Goal: Transaction & Acquisition: Purchase product/service

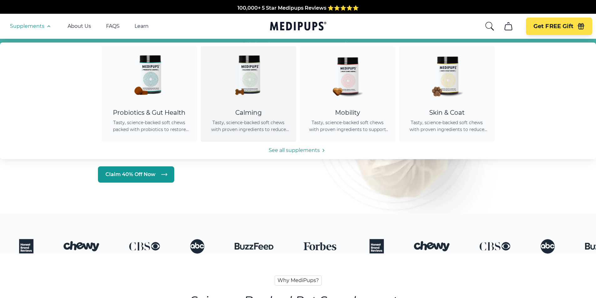
click at [262, 114] on div "Calming" at bounding box center [248, 113] width 80 height 8
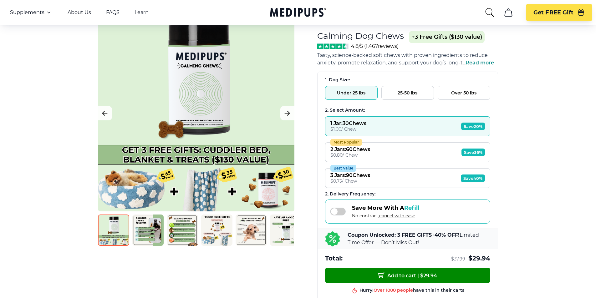
scroll to position [52, 0]
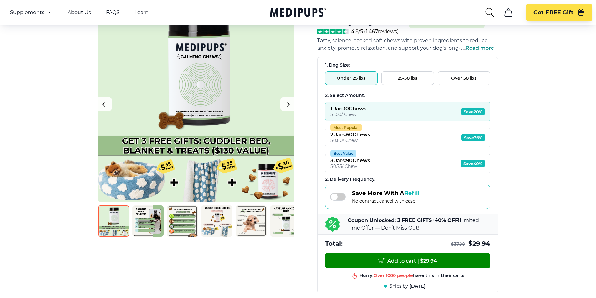
click at [379, 165] on button "Best Value 3 Jars : 90 Chews $ 0.75 / Chew Save 40%" at bounding box center [407, 164] width 165 height 20
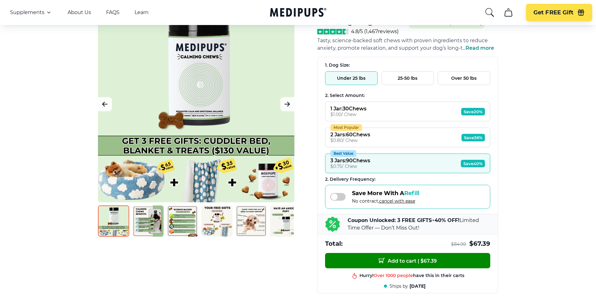
click at [463, 79] on button "Over 50 lbs" at bounding box center [464, 78] width 53 height 14
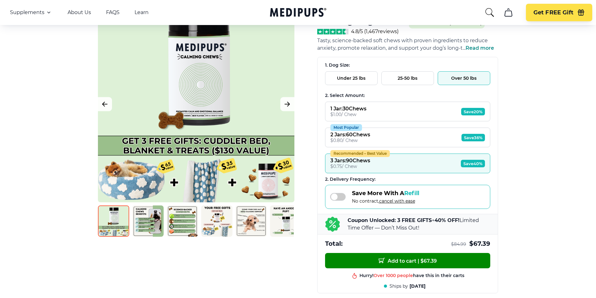
click at [419, 76] on button "25-50 lbs" at bounding box center [407, 78] width 53 height 14
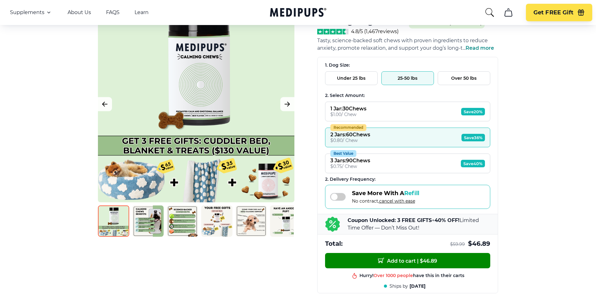
click at [364, 76] on button "Under 25 lbs" at bounding box center [351, 78] width 53 height 14
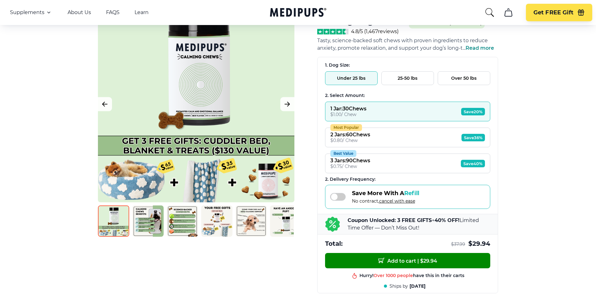
click at [463, 78] on button "Over 50 lbs" at bounding box center [464, 78] width 53 height 14
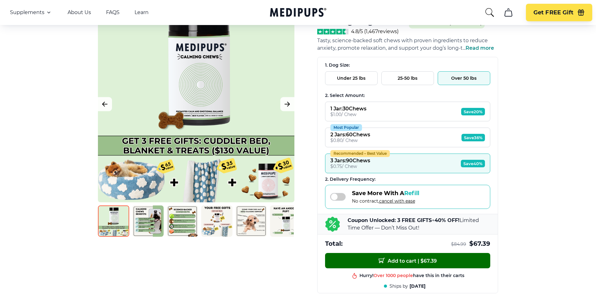
click at [407, 260] on span "Add to cart | $ 67.39" at bounding box center [408, 260] width 58 height 7
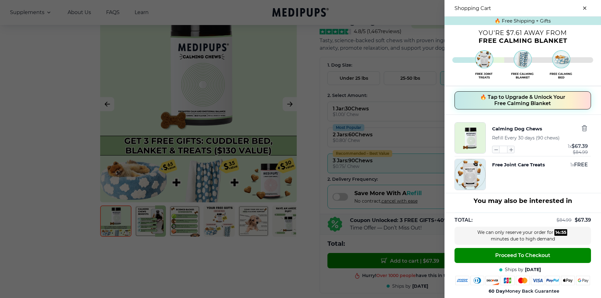
click at [298, 252] on div at bounding box center [300, 149] width 601 height 298
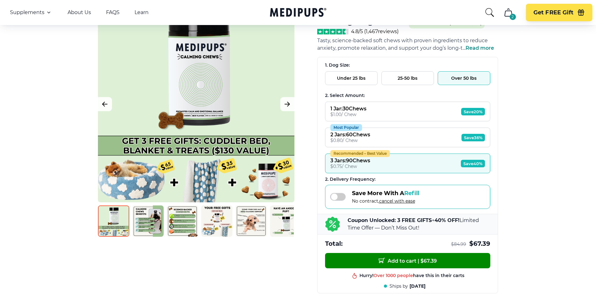
click at [339, 196] on span at bounding box center [338, 197] width 16 height 8
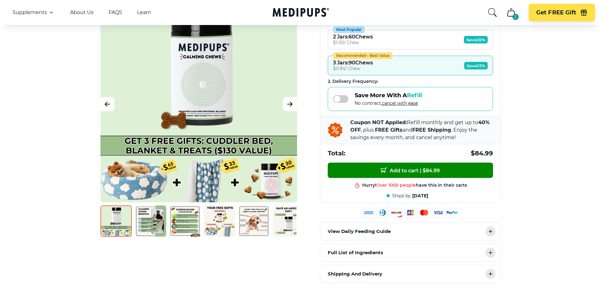
scroll to position [156, 0]
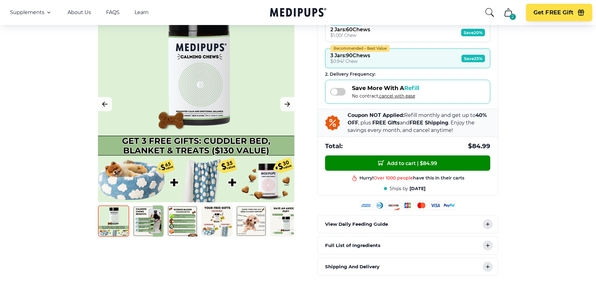
click at [145, 223] on img at bounding box center [147, 221] width 31 height 31
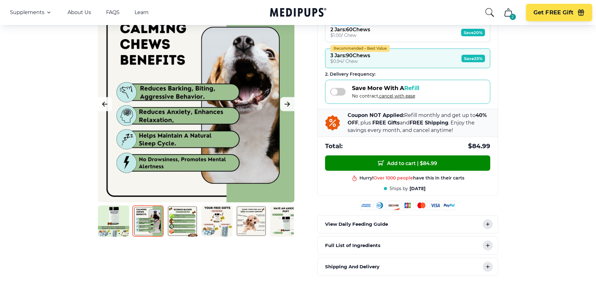
click at [181, 221] on img at bounding box center [182, 221] width 31 height 31
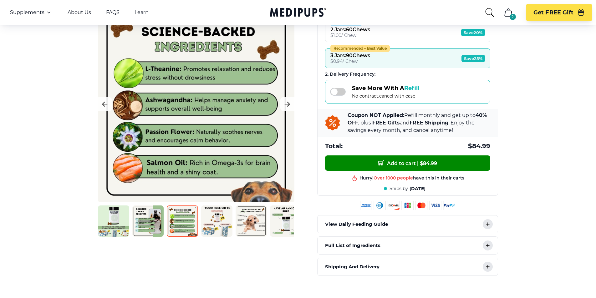
click at [218, 222] on img at bounding box center [216, 221] width 31 height 31
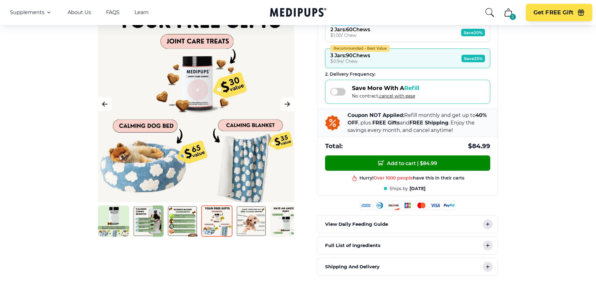
click at [256, 224] on img at bounding box center [251, 221] width 31 height 31
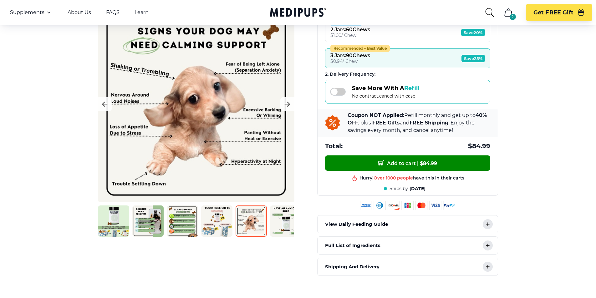
click at [278, 227] on img at bounding box center [285, 221] width 31 height 31
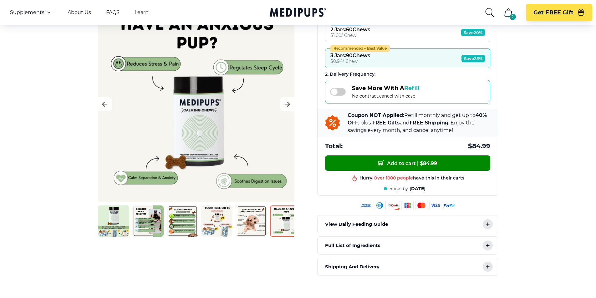
click at [120, 220] on img at bounding box center [113, 221] width 31 height 31
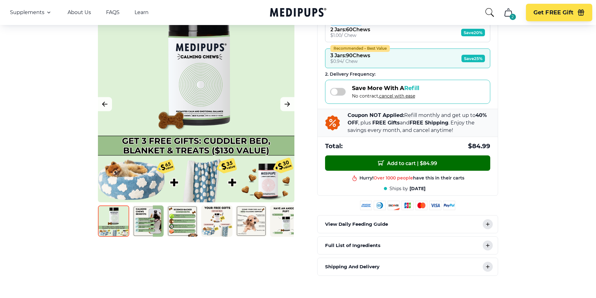
click at [414, 159] on button "Add to cart | $ 84.99" at bounding box center [407, 162] width 165 height 15
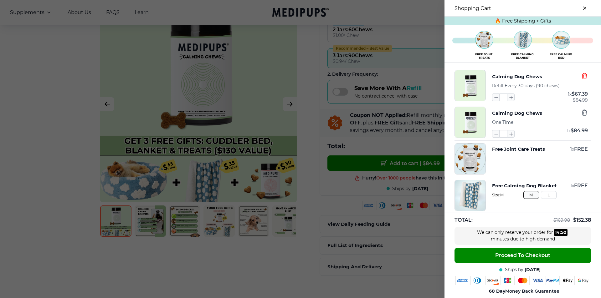
click at [581, 77] on icon "button" at bounding box center [584, 76] width 7 height 7
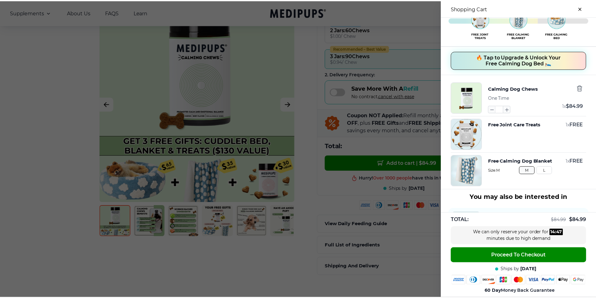
scroll to position [0, 0]
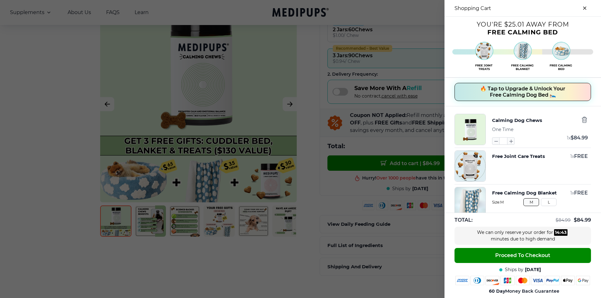
click at [581, 8] on button "close-cart" at bounding box center [584, 8] width 13 height 13
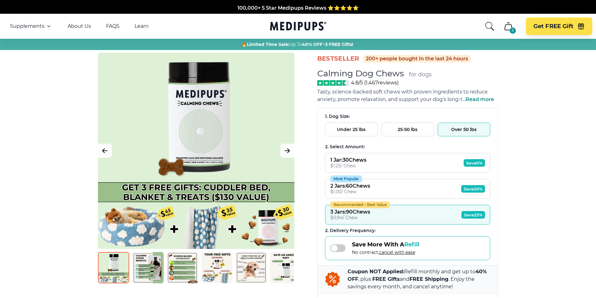
click at [509, 28] on icon "cart" at bounding box center [508, 26] width 10 height 10
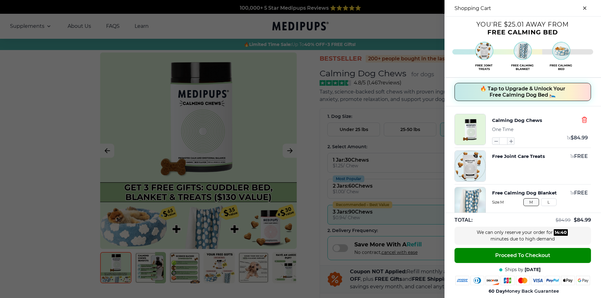
click at [581, 119] on icon "button" at bounding box center [584, 119] width 7 height 7
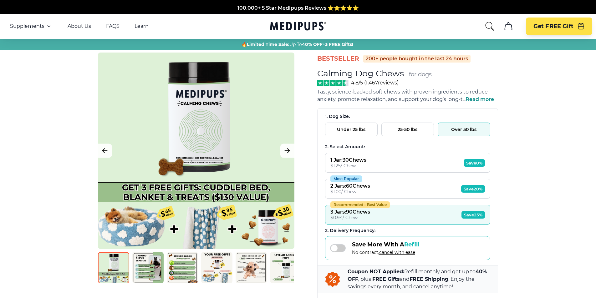
click at [405, 162] on button "1 Jar : 30 Chews $ 1.25 / Chew Save 0%" at bounding box center [407, 163] width 165 height 20
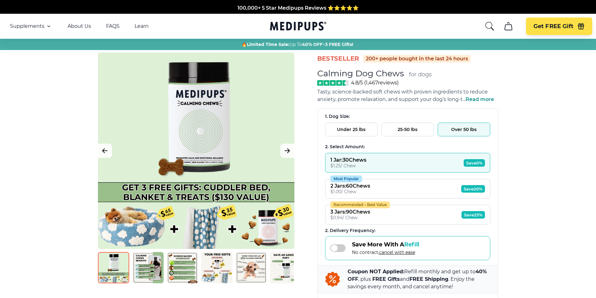
click at [396, 189] on button "Most Popular 2 Jars : 60 Chews $ 1.00 / Chew Save 20%" at bounding box center [407, 189] width 165 height 20
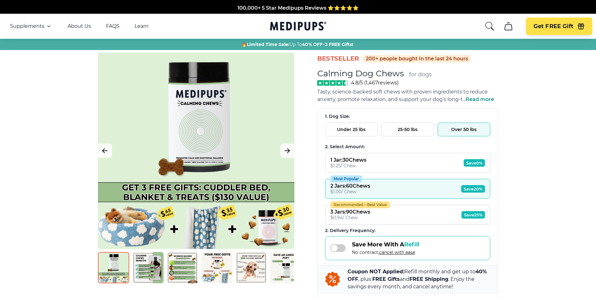
click at [396, 213] on button "Recommended – Best Value 3 Jars : 90 Chews $ 0.94 / Chew Save 25%" at bounding box center [407, 215] width 165 height 20
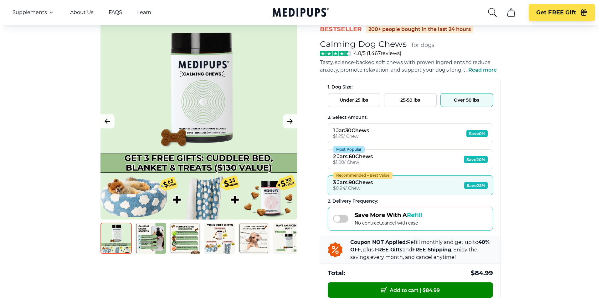
scroll to position [52, 0]
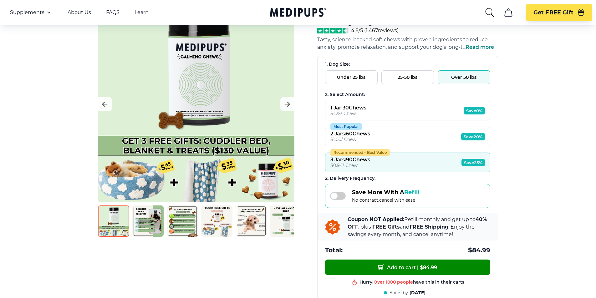
click at [401, 266] on span "Add to cart | $ 84.99" at bounding box center [407, 267] width 59 height 7
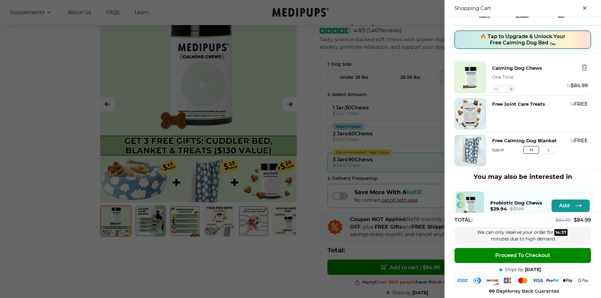
scroll to position [0, 0]
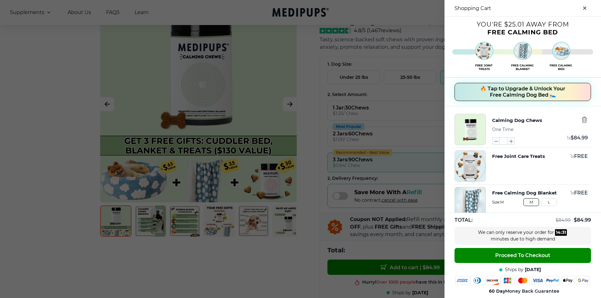
click at [517, 92] on span "🔥 Tap to Upgrade & Unlock Your Free Calming Dog Bed 🛌" at bounding box center [522, 92] width 85 height 13
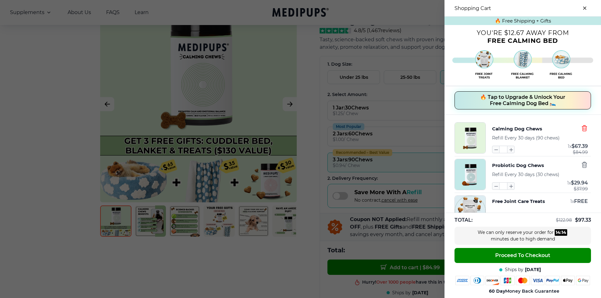
click at [582, 129] on icon "button" at bounding box center [584, 128] width 5 height 6
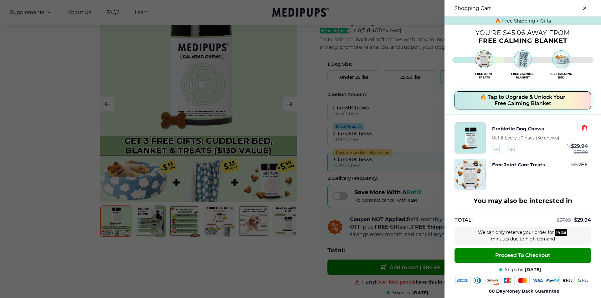
click at [582, 128] on icon "button" at bounding box center [584, 128] width 5 height 6
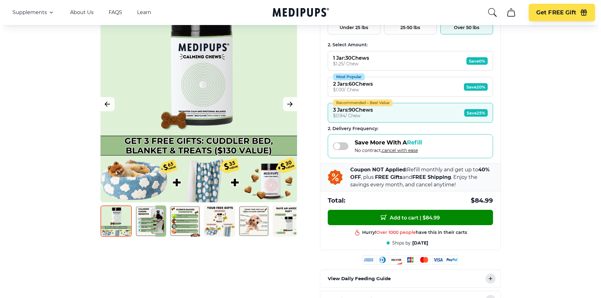
scroll to position [104, 0]
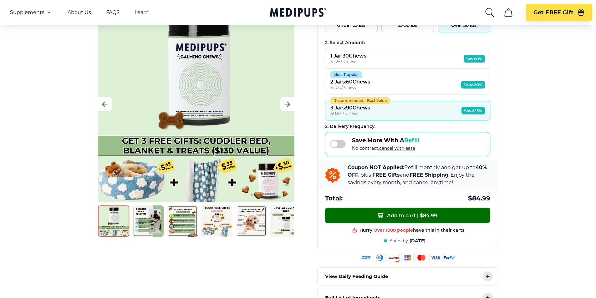
click at [411, 211] on button "Add to cart | $ 84.99" at bounding box center [407, 215] width 165 height 15
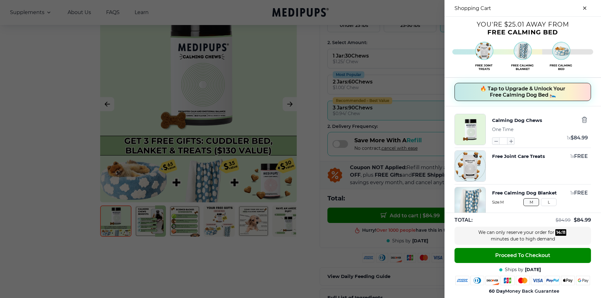
click at [524, 92] on span "🔥 Tap to Upgrade & Unlock Your Free Calming Dog Bed 🛌" at bounding box center [522, 92] width 85 height 13
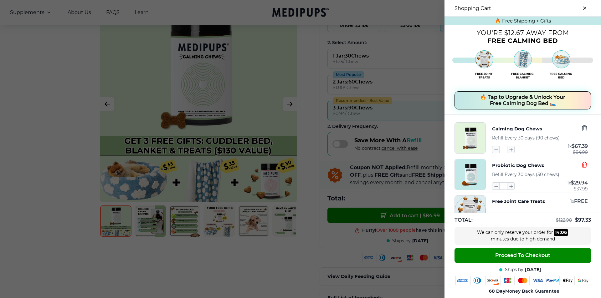
click at [581, 164] on icon "button" at bounding box center [584, 164] width 7 height 7
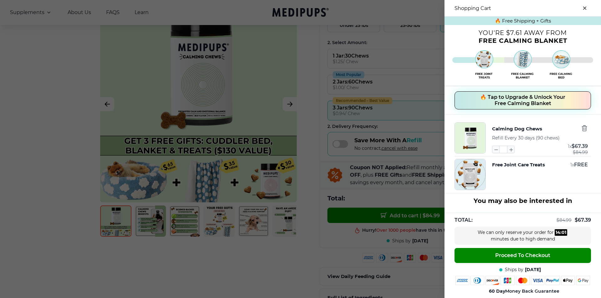
click at [526, 102] on span "🔥 Tap to Upgrade & Unlock Your Free Calming Blanket" at bounding box center [522, 100] width 85 height 13
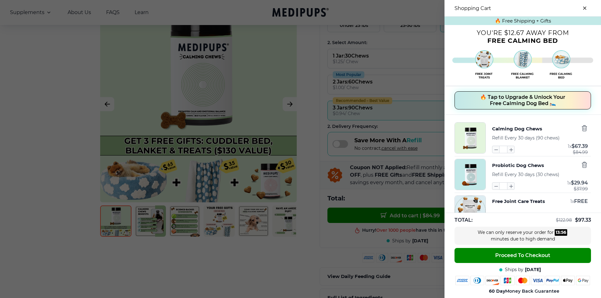
click at [514, 99] on span "🔥 Tap to Upgrade & Unlock Your Free Calming Dog Bed 🛌" at bounding box center [522, 100] width 85 height 13
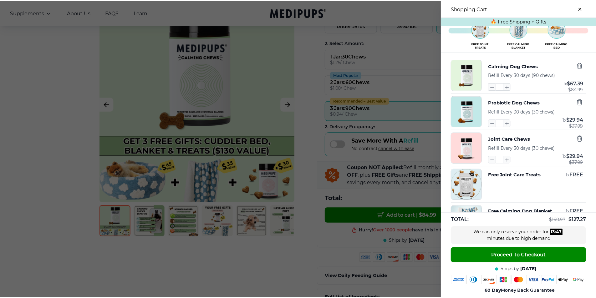
scroll to position [0, 0]
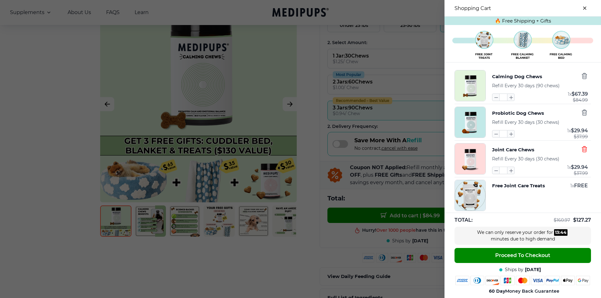
click at [581, 151] on icon "button" at bounding box center [584, 149] width 7 height 7
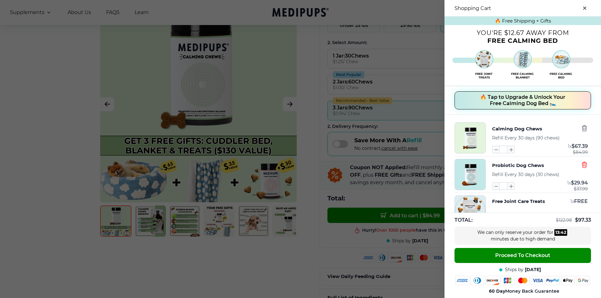
click at [581, 167] on icon "button" at bounding box center [584, 164] width 7 height 7
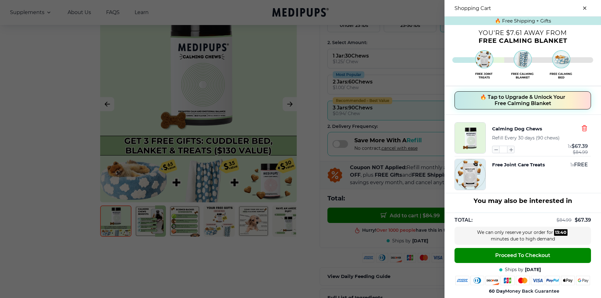
click at [582, 130] on icon "button" at bounding box center [584, 128] width 5 height 6
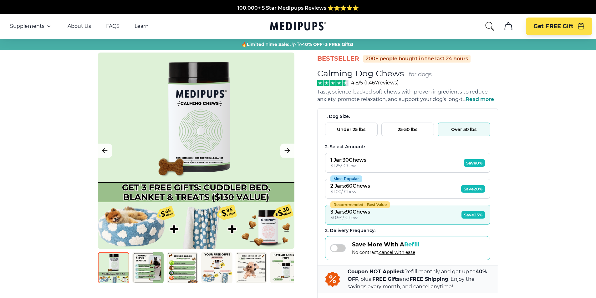
click at [504, 157] on div "BestSeller 200+ people bought in the last 24 hours Calming Dog Chews for dogs V…" at bounding box center [298, 243] width 413 height 380
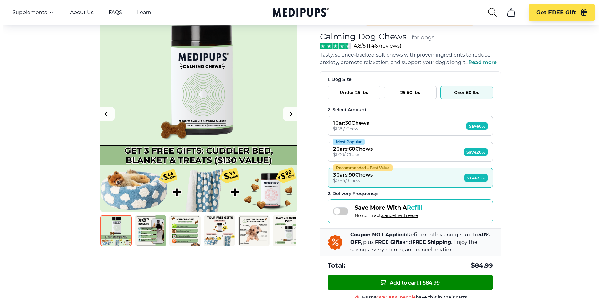
scroll to position [52, 0]
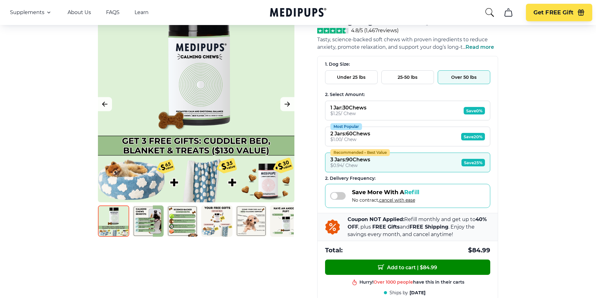
click at [341, 195] on span at bounding box center [338, 196] width 16 height 8
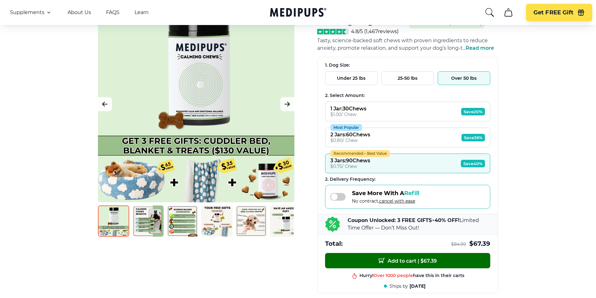
click at [415, 261] on span "Add to cart | $ 67.39" at bounding box center [408, 260] width 58 height 7
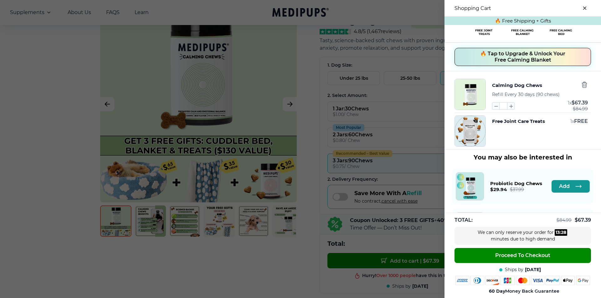
scroll to position [0, 0]
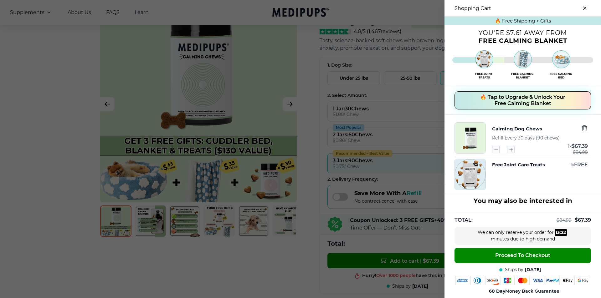
click at [524, 102] on span "🔥 Tap to Upgrade & Unlock Your Free Calming Blanket" at bounding box center [522, 100] width 85 height 13
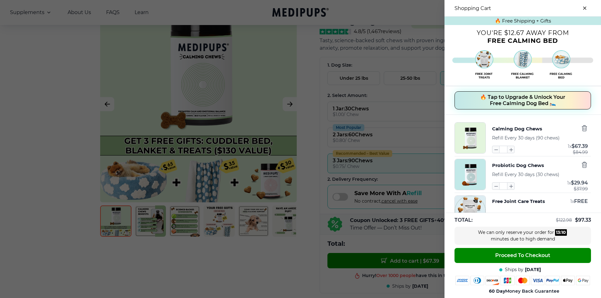
click at [525, 103] on span "🔥 Tap to Upgrade & Unlock Your Free Calming Dog Bed 🛌" at bounding box center [522, 100] width 85 height 13
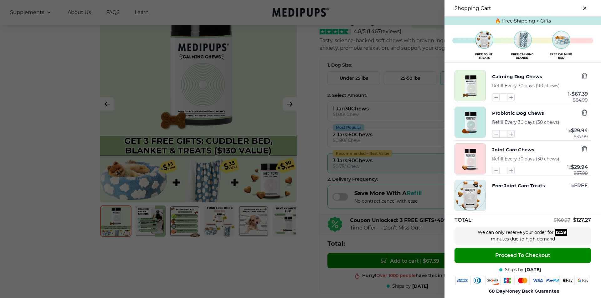
click at [531, 115] on button "Probiotic Dog Chews" at bounding box center [518, 113] width 52 height 8
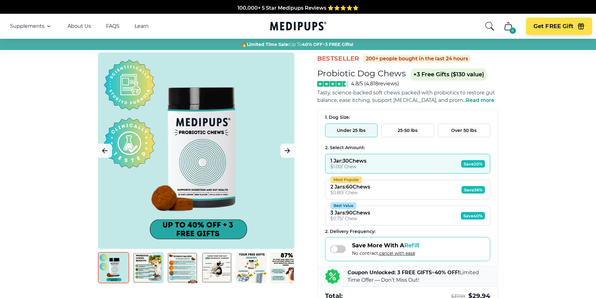
click at [510, 24] on icon "cart" at bounding box center [508, 26] width 10 height 10
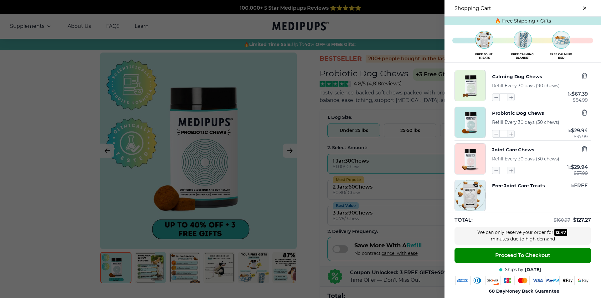
click at [583, 9] on icon "close-cart" at bounding box center [584, 8] width 3 height 3
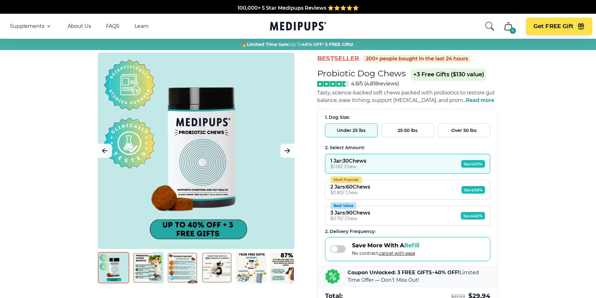
click at [512, 27] on icon "cart" at bounding box center [508, 26] width 10 height 10
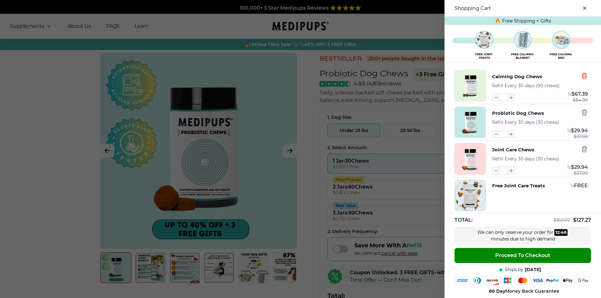
click at [581, 77] on icon "button" at bounding box center [584, 76] width 7 height 7
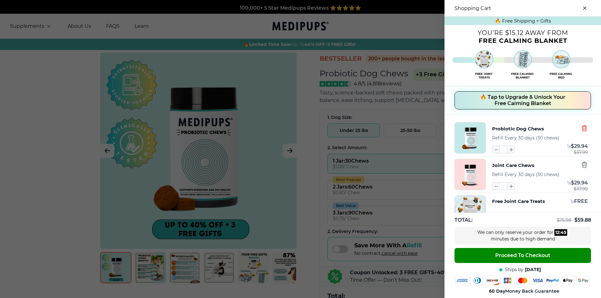
click at [581, 127] on icon "button" at bounding box center [584, 128] width 7 height 7
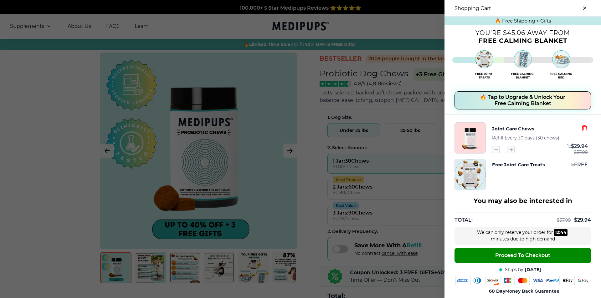
click at [581, 129] on icon "button" at bounding box center [584, 128] width 7 height 7
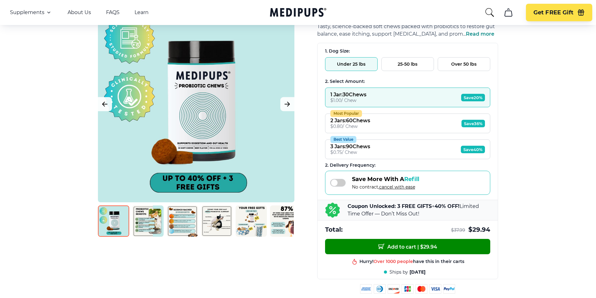
scroll to position [104, 0]
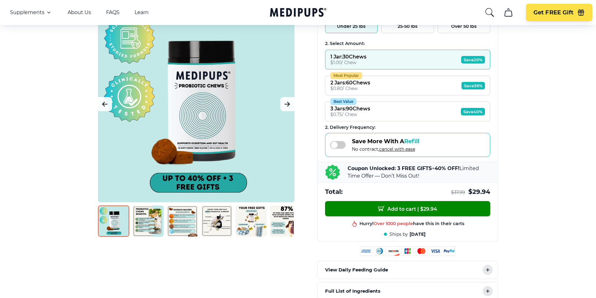
click at [335, 145] on span at bounding box center [338, 145] width 16 height 8
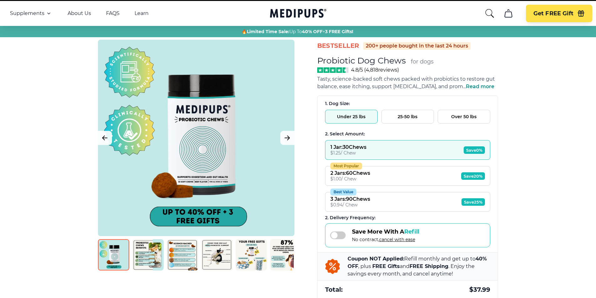
scroll to position [0, 0]
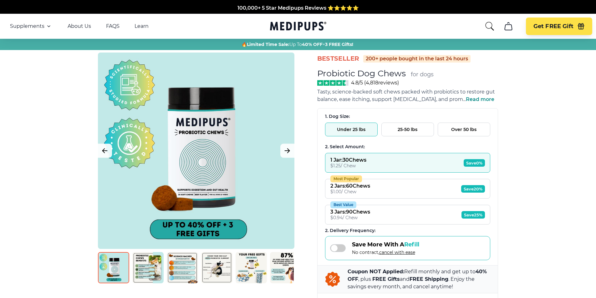
click at [371, 161] on button "1 Jar : 30 Chews $ 1.25 / Chew Save 0%" at bounding box center [407, 163] width 165 height 20
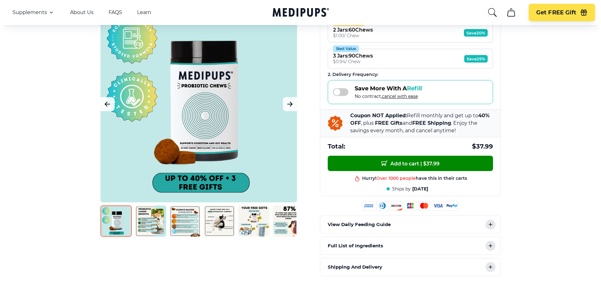
scroll to position [156, 0]
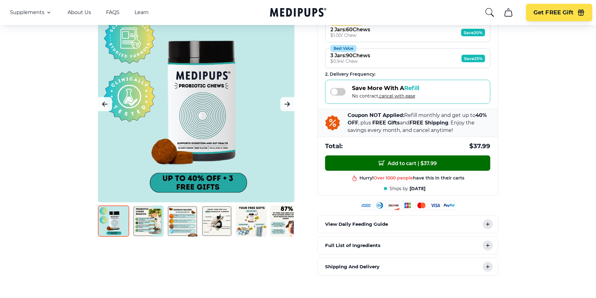
click at [421, 163] on span "Add to cart | $ 37.99" at bounding box center [408, 163] width 58 height 7
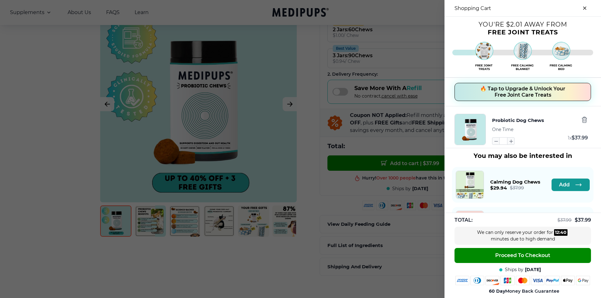
click at [513, 93] on span "🔥 Tap to Upgrade & Unlock Your Free Joint Care Treats" at bounding box center [522, 92] width 85 height 13
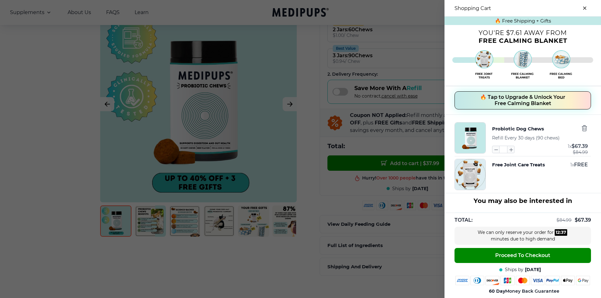
click at [513, 99] on span "🔥 Tap to Upgrade & Unlock Your Free Calming Blanket" at bounding box center [522, 100] width 85 height 13
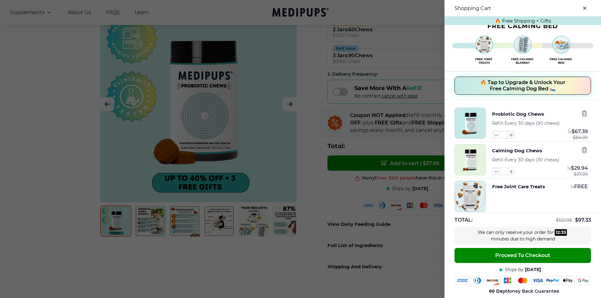
scroll to position [0, 0]
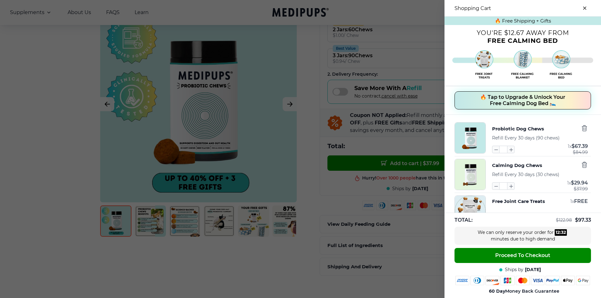
click at [521, 99] on span "🔥 Tap to Upgrade & Unlock Your Free Calming Dog Bed 🛌" at bounding box center [522, 100] width 85 height 13
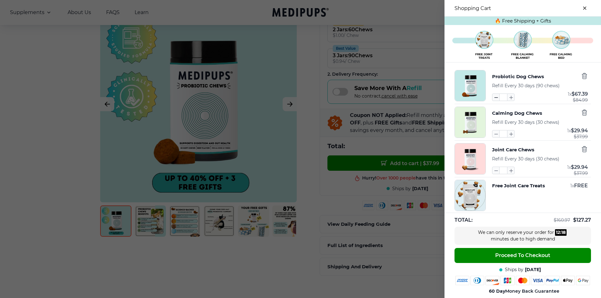
click at [492, 99] on icon "button" at bounding box center [495, 97] width 7 height 7
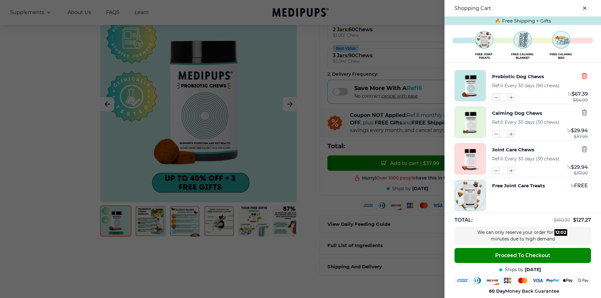
click at [581, 77] on icon "button" at bounding box center [584, 76] width 7 height 7
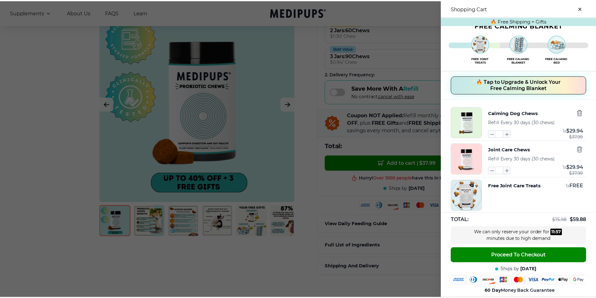
scroll to position [15, 0]
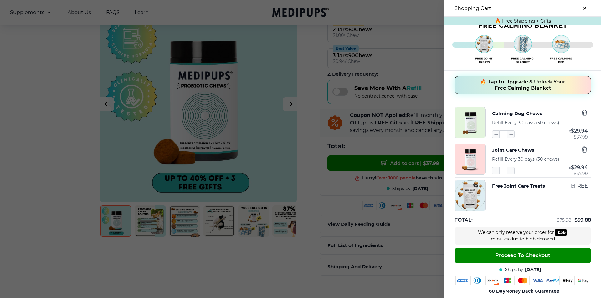
click at [304, 135] on div at bounding box center [300, 149] width 601 height 298
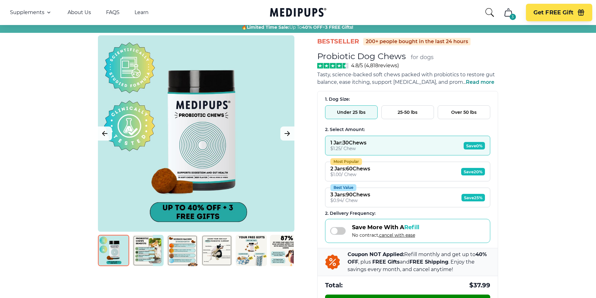
scroll to position [0, 0]
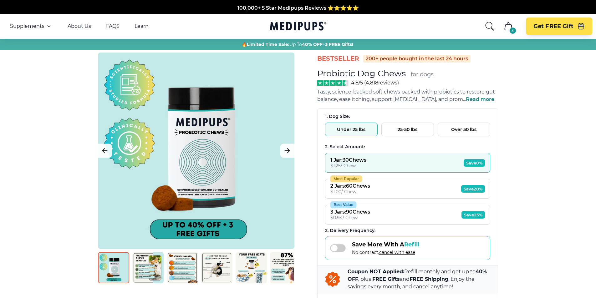
click at [366, 161] on div "1 Jar : 30 Chews" at bounding box center [348, 160] width 36 height 6
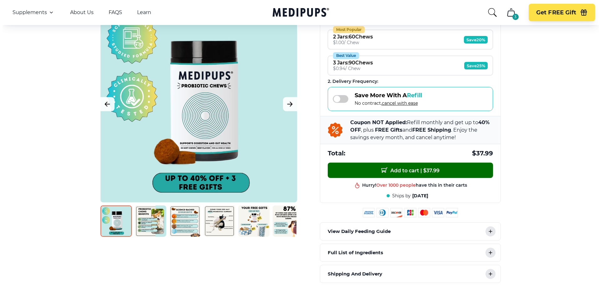
scroll to position [156, 0]
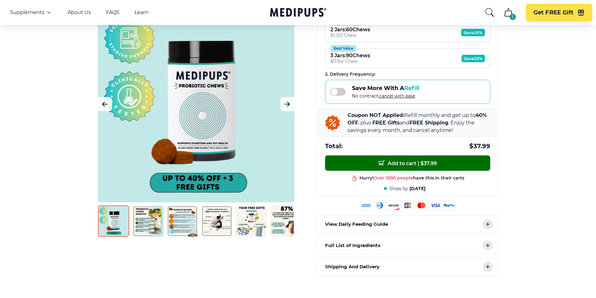
click at [410, 163] on span "Add to cart | $ 37.99" at bounding box center [408, 163] width 58 height 7
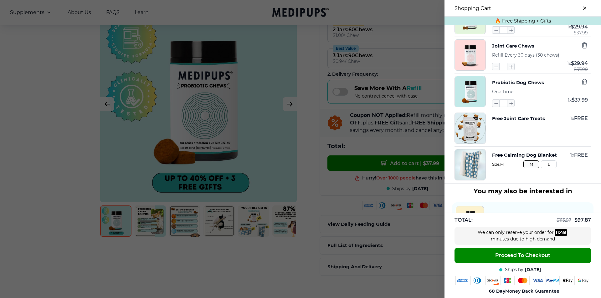
scroll to position [67, 0]
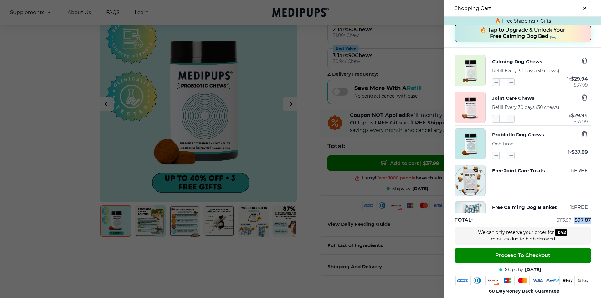
drag, startPoint x: 586, startPoint y: 220, endPoint x: 570, endPoint y: 222, distance: 16.2
click at [574, 222] on span "$ 97.87" at bounding box center [582, 220] width 17 height 6
click at [581, 135] on icon "button" at bounding box center [584, 134] width 7 height 7
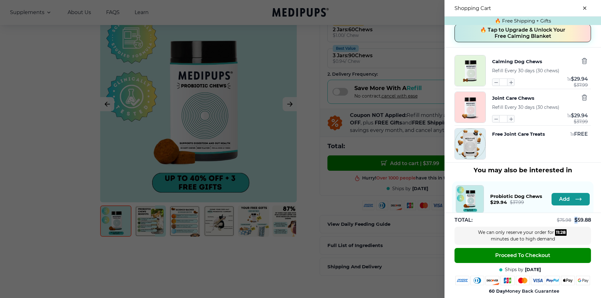
scroll to position [15, 0]
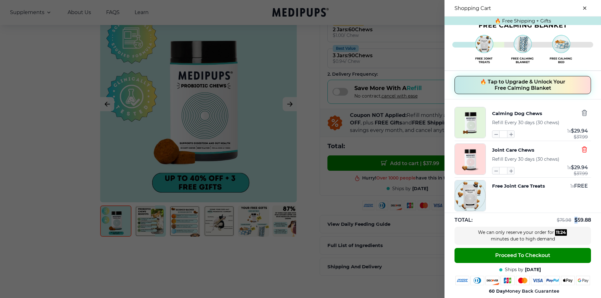
click at [582, 149] on icon "button" at bounding box center [584, 150] width 5 height 6
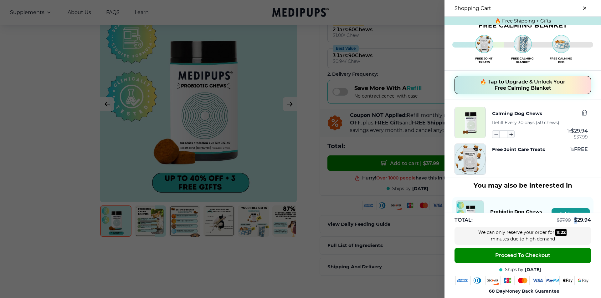
click at [508, 134] on icon "button" at bounding box center [510, 134] width 7 height 7
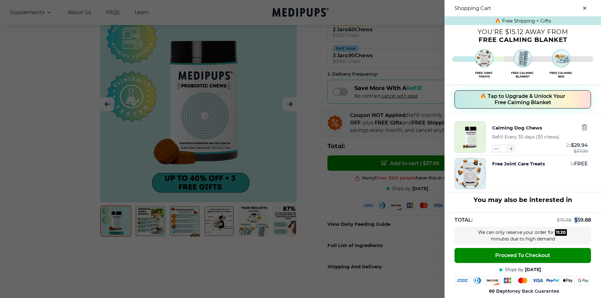
scroll to position [0, 0]
click at [507, 152] on icon "button" at bounding box center [510, 149] width 7 height 7
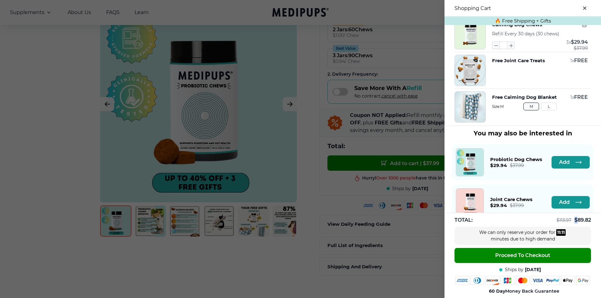
scroll to position [52, 0]
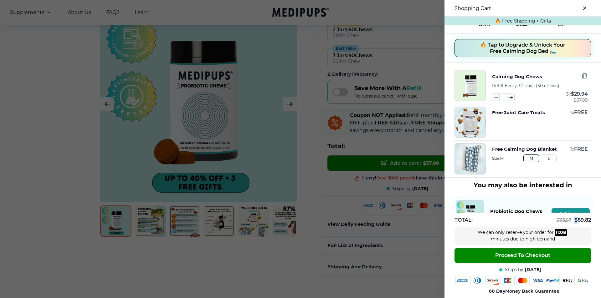
click at [507, 99] on icon "button" at bounding box center [510, 97] width 7 height 7
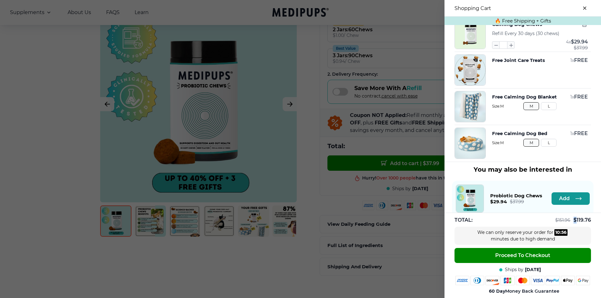
scroll to position [0, 0]
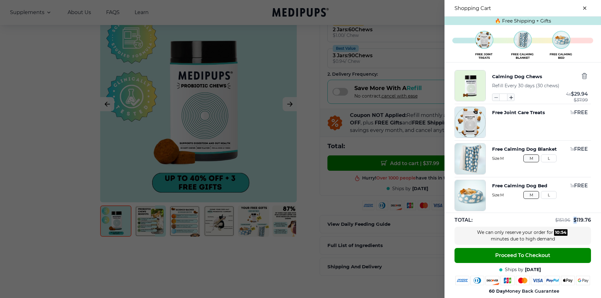
click at [508, 98] on icon "button" at bounding box center [510, 97] width 7 height 7
click at [492, 96] on icon "button" at bounding box center [495, 97] width 7 height 7
click at [492, 99] on icon "button" at bounding box center [495, 97] width 7 height 7
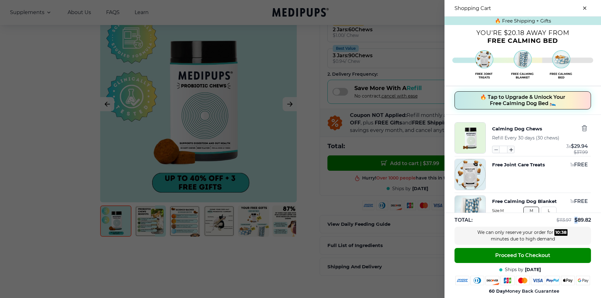
click at [508, 152] on icon "button" at bounding box center [510, 149] width 7 height 7
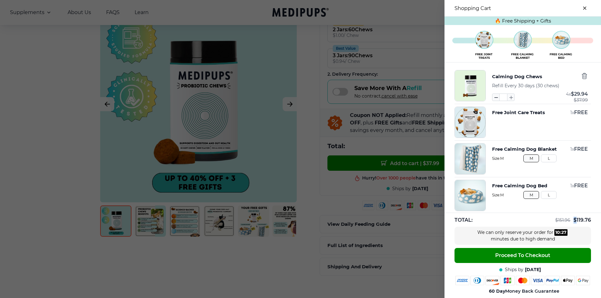
click at [492, 97] on icon "button" at bounding box center [495, 97] width 7 height 7
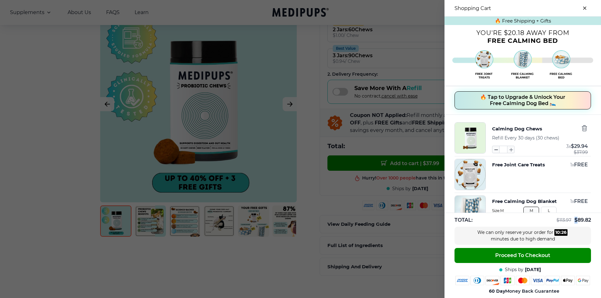
click at [493, 153] on button "button" at bounding box center [496, 150] width 8 height 8
click at [492, 151] on icon "button" at bounding box center [495, 149] width 7 height 7
type input "*"
click at [578, 128] on div "Calming Dog Chews Refill Every 30 days (30 chews) * 1 x $ 29.94 $ 37.99" at bounding box center [522, 137] width 136 height 31
click at [581, 130] on icon "button" at bounding box center [584, 128] width 7 height 7
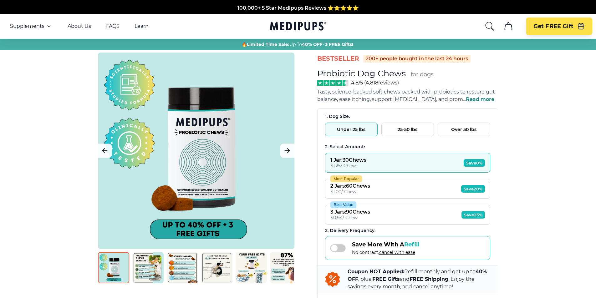
click at [405, 191] on button "Most Popular 2 Jars : 60 Chews $ 1.00 / Chew Save 20%" at bounding box center [407, 189] width 165 height 20
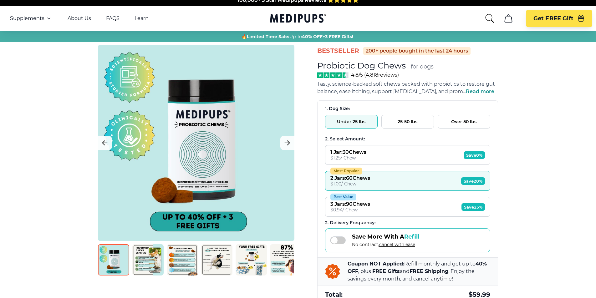
scroll to position [104, 0]
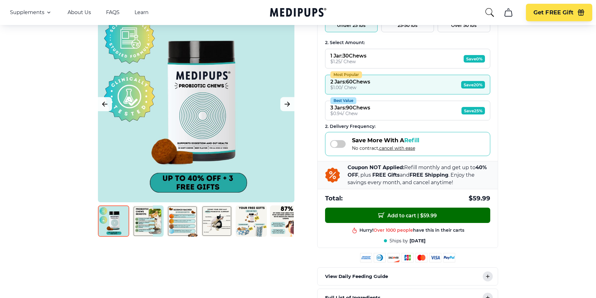
click at [418, 218] on span "Add to cart | $ 59.99" at bounding box center [407, 215] width 59 height 7
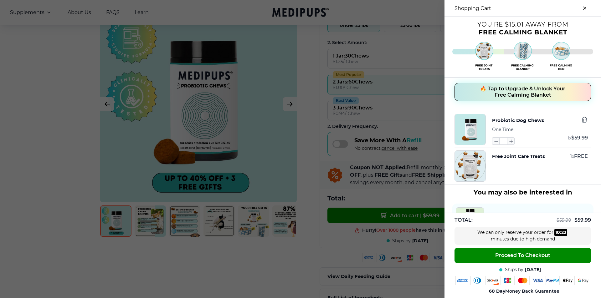
click at [77, 66] on div at bounding box center [300, 149] width 601 height 298
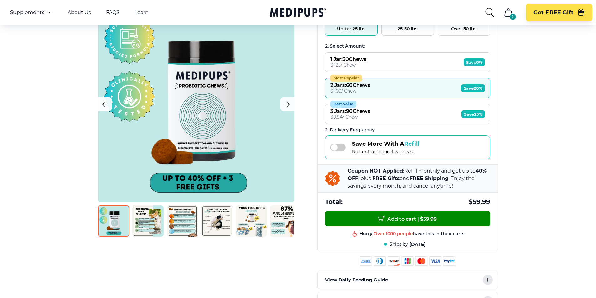
scroll to position [0, 0]
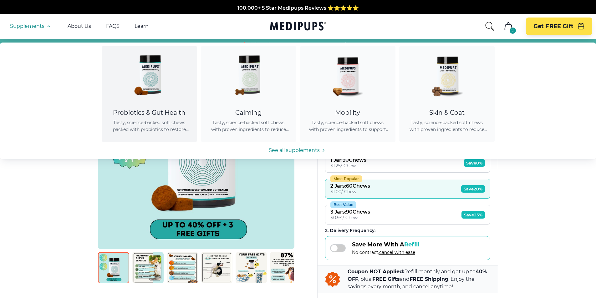
click at [131, 79] on img at bounding box center [149, 74] width 56 height 56
click at [156, 85] on img at bounding box center [149, 74] width 56 height 56
click at [151, 87] on img at bounding box center [149, 74] width 56 height 56
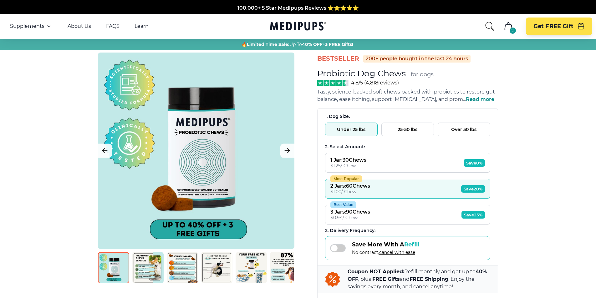
click at [375, 161] on button "1 Jar : 30 Chews $ 1.25 / Chew Save 0%" at bounding box center [407, 163] width 165 height 20
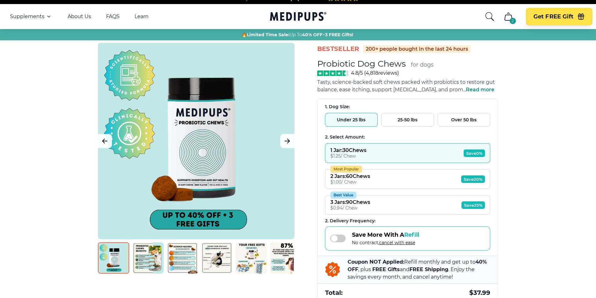
scroll to position [156, 0]
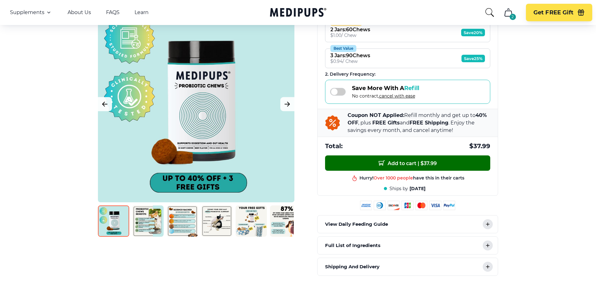
click at [405, 164] on span "Add to cart | $ 37.99" at bounding box center [408, 163] width 58 height 7
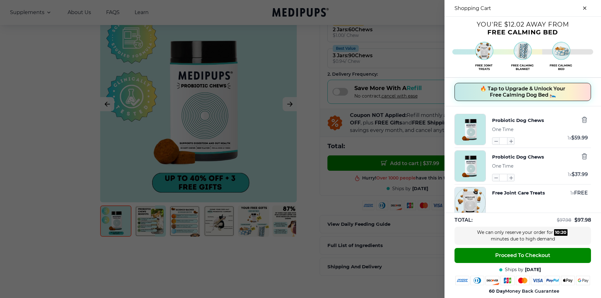
click at [71, 98] on div at bounding box center [300, 149] width 601 height 298
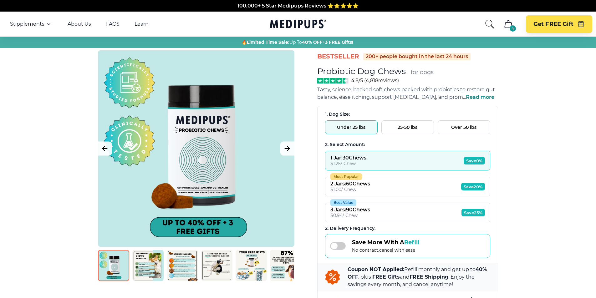
scroll to position [0, 0]
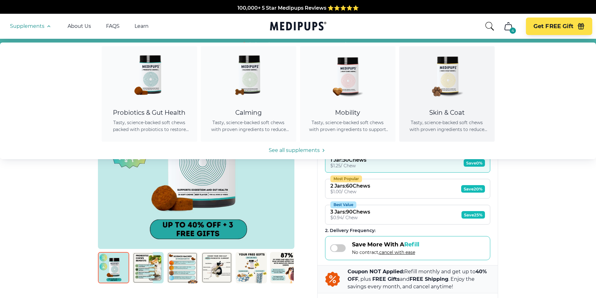
click at [461, 74] on img at bounding box center [447, 74] width 56 height 56
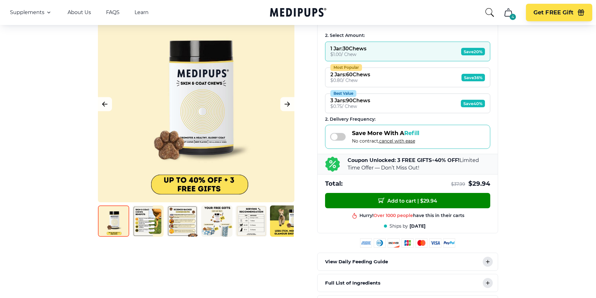
scroll to position [156, 0]
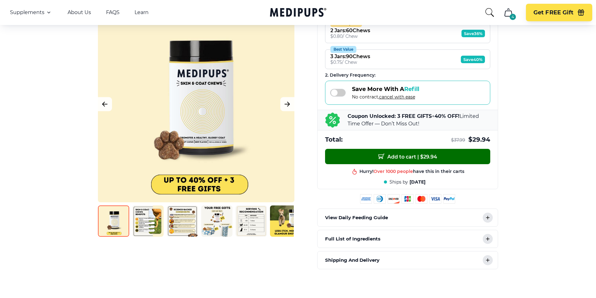
click at [417, 160] on span "Add to cart | $ 29.94" at bounding box center [407, 156] width 59 height 7
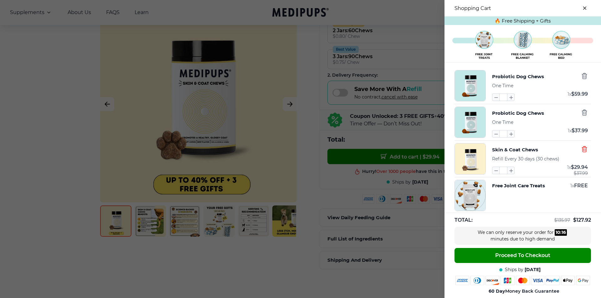
click at [581, 148] on icon "button" at bounding box center [584, 149] width 7 height 7
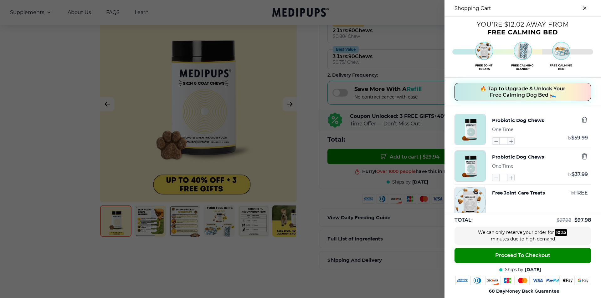
drag, startPoint x: 71, startPoint y: 122, endPoint x: 94, endPoint y: 123, distance: 23.5
click at [71, 122] on div at bounding box center [300, 149] width 601 height 298
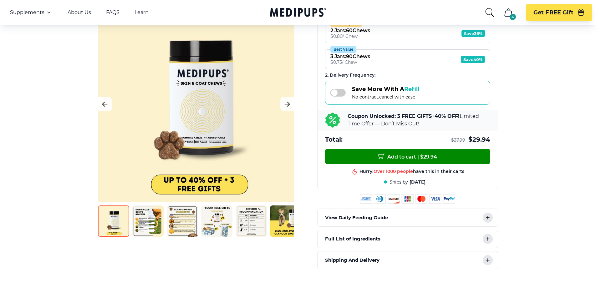
click at [335, 94] on span at bounding box center [338, 93] width 16 height 8
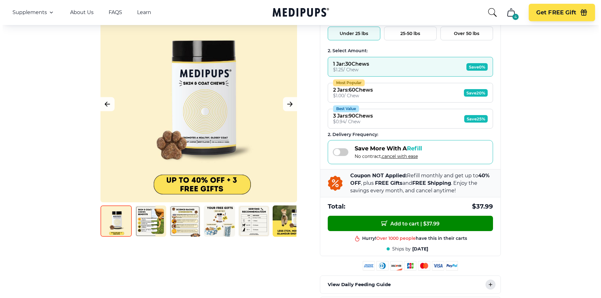
scroll to position [104, 0]
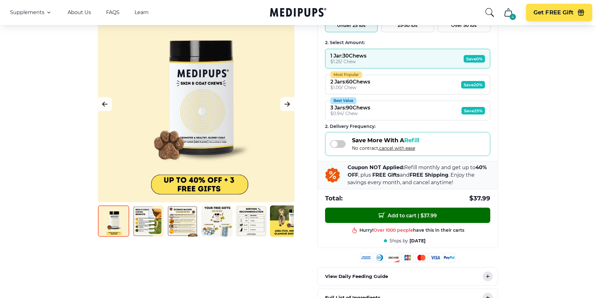
click at [414, 216] on span "Add to cart | $ 37.99" at bounding box center [408, 215] width 58 height 7
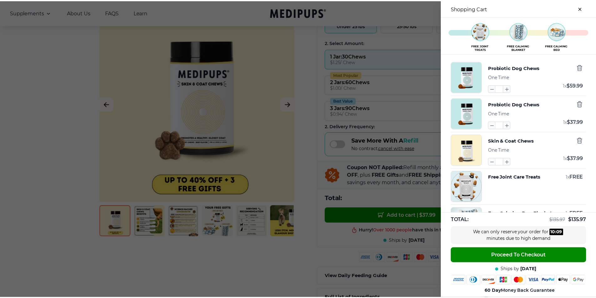
scroll to position [0, 0]
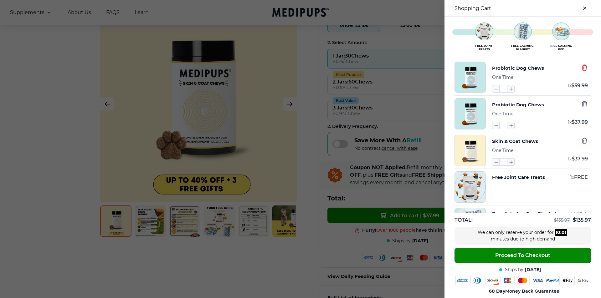
click at [582, 68] on icon "button" at bounding box center [584, 68] width 5 height 6
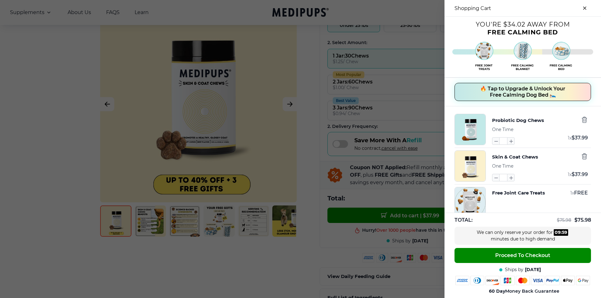
click at [63, 54] on div at bounding box center [300, 149] width 601 height 298
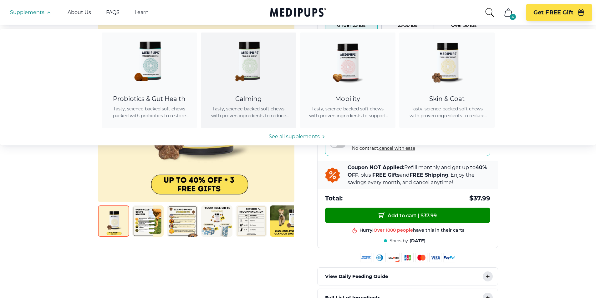
click at [253, 72] on img at bounding box center [248, 61] width 56 height 56
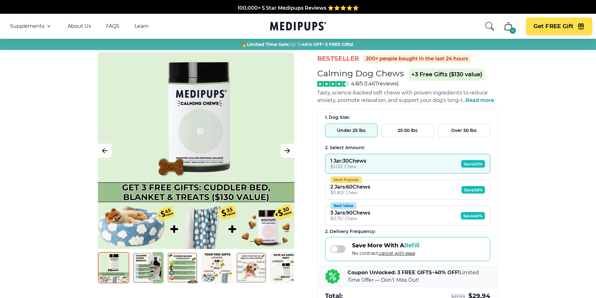
click at [384, 190] on button "Most Popular 2 Jars : 60 Chews $ 0.80 / Chew Save 36%" at bounding box center [407, 190] width 165 height 20
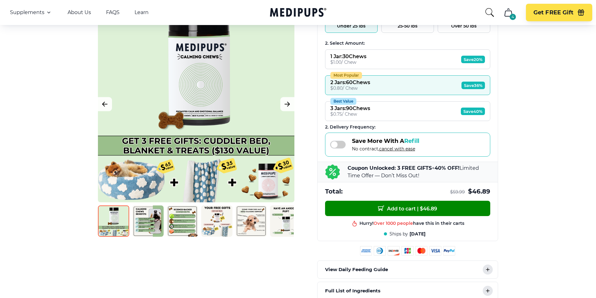
click at [335, 145] on span at bounding box center [338, 145] width 16 height 8
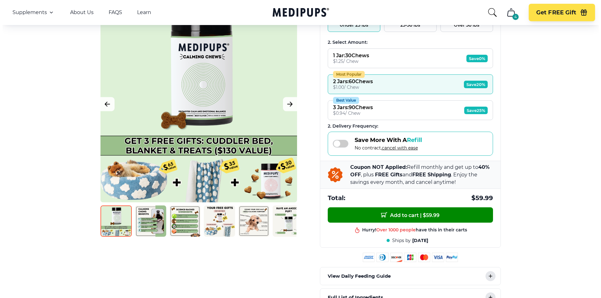
scroll to position [104, 0]
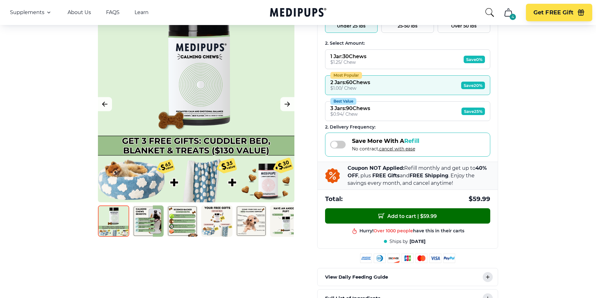
click at [409, 215] on span "Add to cart | $ 59.99" at bounding box center [407, 216] width 59 height 7
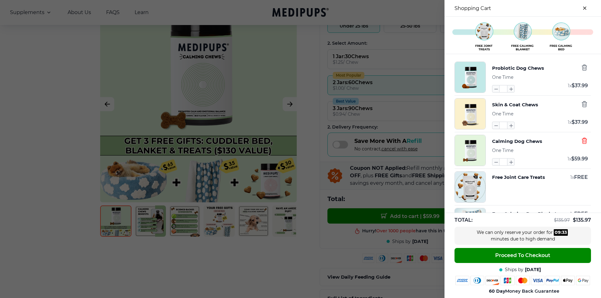
click at [581, 141] on icon "button" at bounding box center [584, 140] width 7 height 7
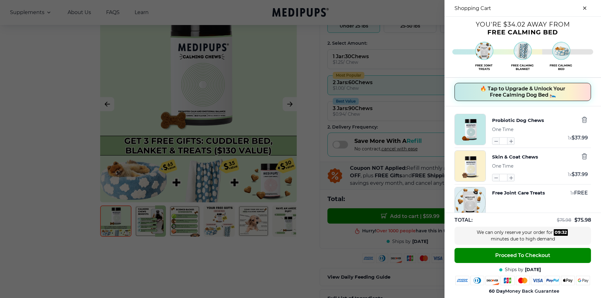
drag, startPoint x: 312, startPoint y: 147, endPoint x: 319, endPoint y: 124, distance: 23.9
click at [312, 146] on div at bounding box center [300, 149] width 601 height 298
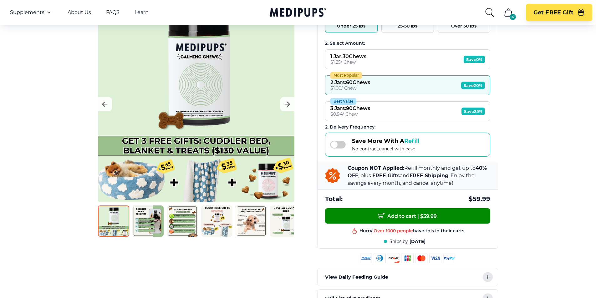
click at [373, 57] on button "1 Jar : 30 Chews $ 1.25 / Chew Save 0%" at bounding box center [407, 59] width 165 height 20
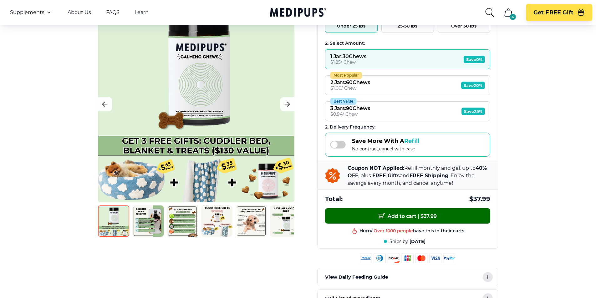
click at [395, 217] on span "Add to cart | $ 37.99" at bounding box center [408, 216] width 58 height 7
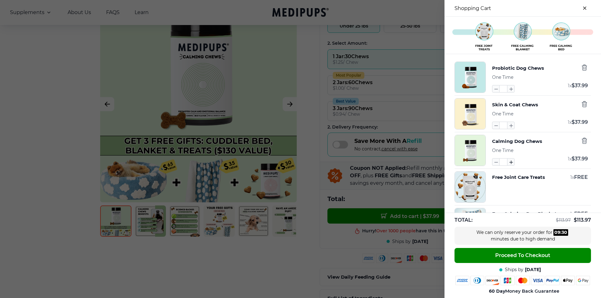
click at [507, 163] on icon "button" at bounding box center [510, 162] width 7 height 7
type input "*"
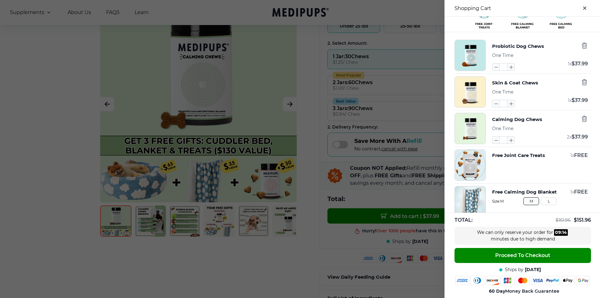
scroll to position [0, 0]
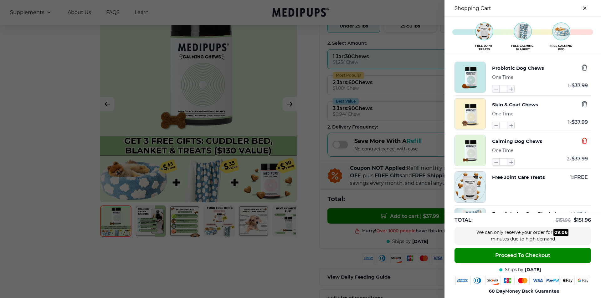
click at [581, 141] on icon "button" at bounding box center [584, 140] width 7 height 7
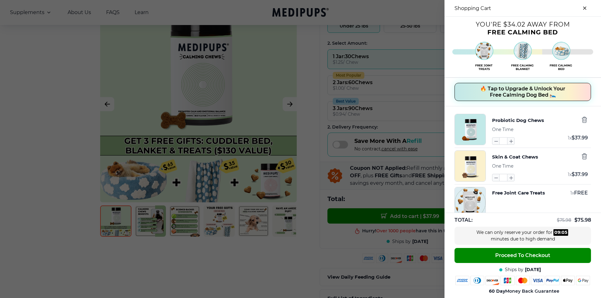
click at [307, 171] on div at bounding box center [300, 149] width 601 height 298
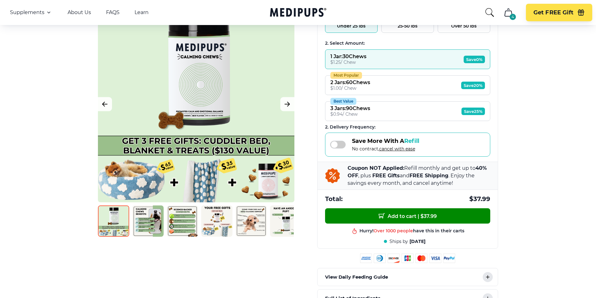
click at [378, 81] on button "Most Popular 2 Jars : 60 Chews $ 1.00 / Chew Save 20%" at bounding box center [407, 85] width 165 height 20
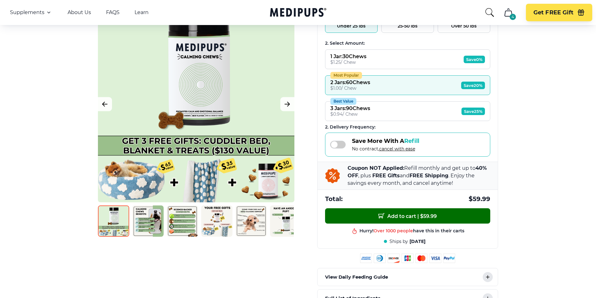
click at [410, 215] on span "Add to cart | $ 59.99" at bounding box center [407, 216] width 59 height 7
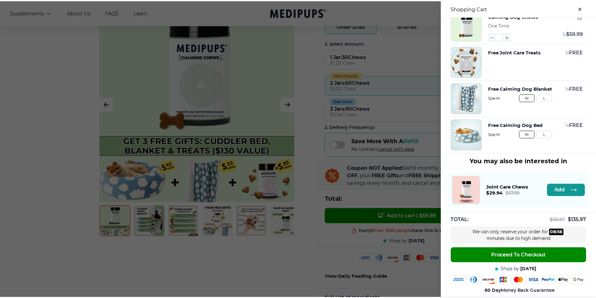
scroll to position [128, 0]
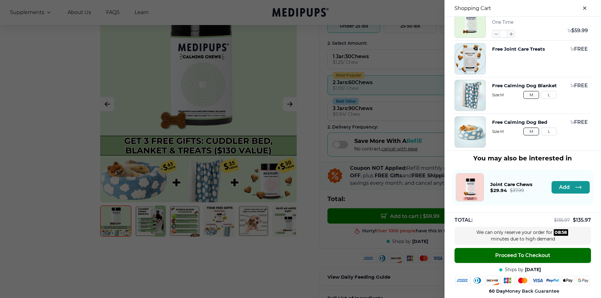
click at [515, 256] on span "Proceed To Checkout" at bounding box center [522, 255] width 55 height 6
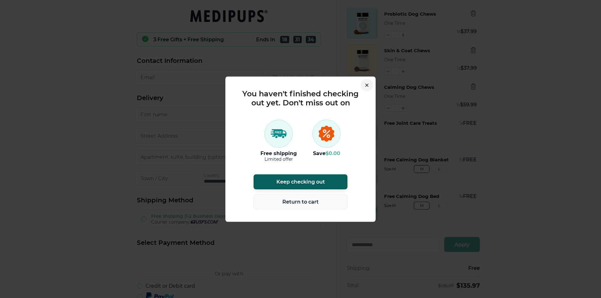
click at [293, 201] on span "Return to cart" at bounding box center [300, 202] width 36 height 6
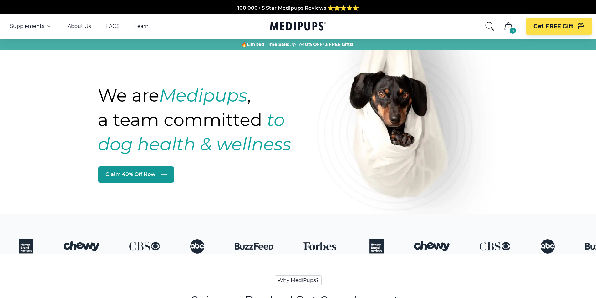
click at [511, 23] on icon "cart" at bounding box center [508, 26] width 10 height 10
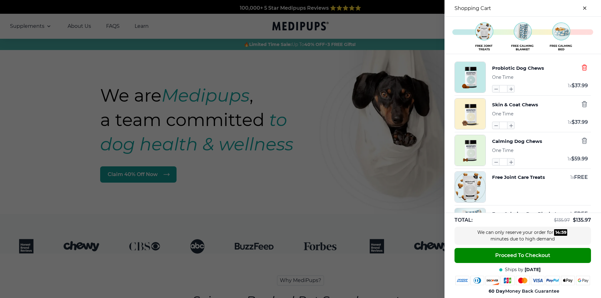
click at [581, 65] on icon "button" at bounding box center [584, 67] width 7 height 7
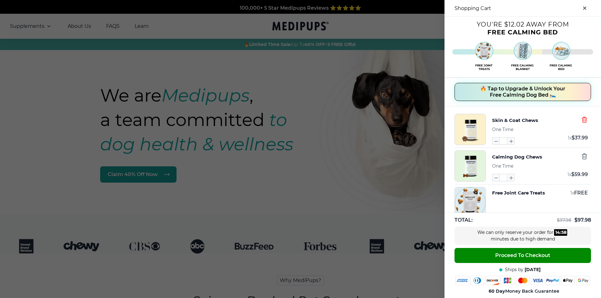
click at [581, 121] on icon "button" at bounding box center [584, 119] width 7 height 7
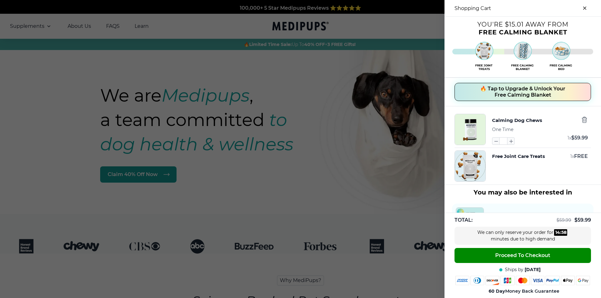
click at [581, 119] on icon "button" at bounding box center [584, 119] width 7 height 7
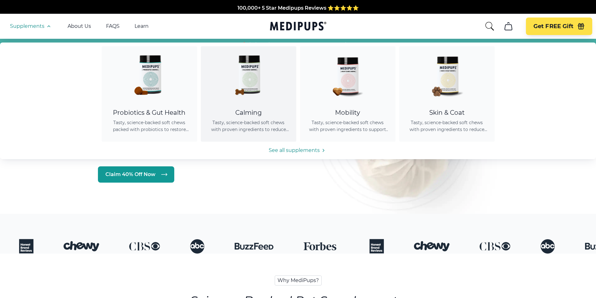
click at [254, 88] on img at bounding box center [248, 74] width 56 height 56
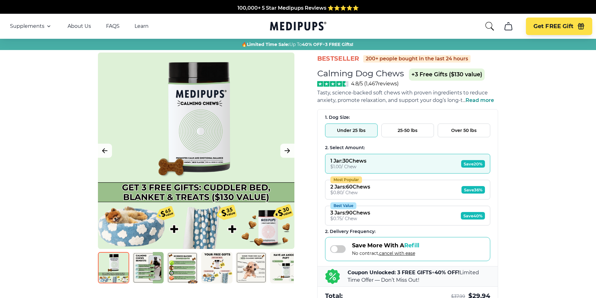
click at [379, 163] on button "1 Jar : 30 Chews $ 1.00 / Chew Save 20%" at bounding box center [407, 164] width 165 height 20
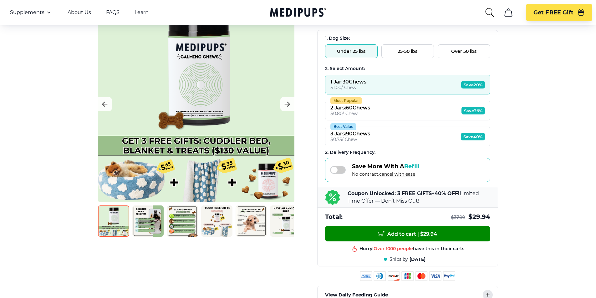
scroll to position [104, 0]
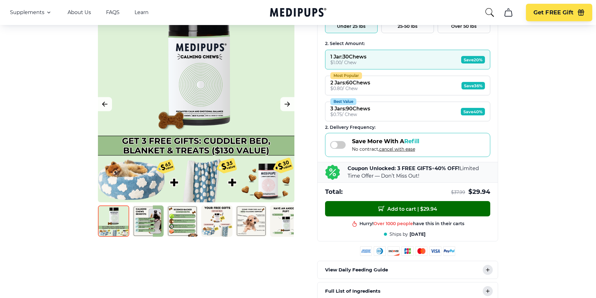
click at [424, 212] on span "Add to cart | $ 29.94" at bounding box center [407, 209] width 59 height 7
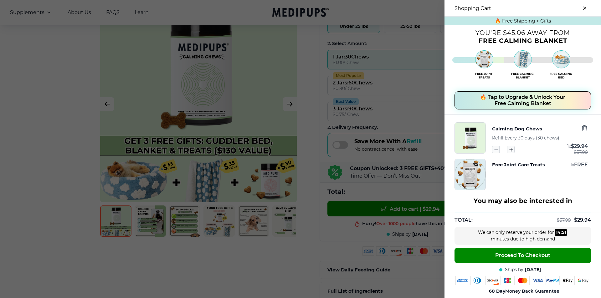
click at [509, 150] on icon "button" at bounding box center [510, 149] width 3 height 3
click at [507, 198] on button "Free Calming Dog Blanket" at bounding box center [524, 201] width 65 height 7
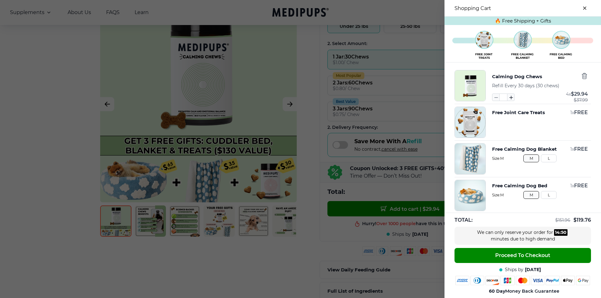
click at [507, 97] on icon "button" at bounding box center [510, 97] width 7 height 7
type input "*"
drag, startPoint x: 555, startPoint y: 96, endPoint x: 585, endPoint y: 94, distance: 30.7
click at [585, 94] on div "Calming Dog Chews Refill Every 30 days (30 chews) * 6 x $ 29.94 $ 37.99 Free Jo…" at bounding box center [522, 138] width 156 height 151
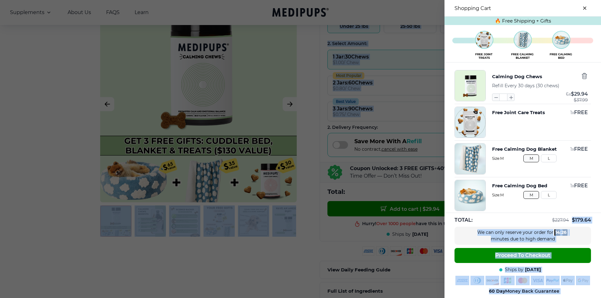
drag, startPoint x: 567, startPoint y: 219, endPoint x: 588, endPoint y: 212, distance: 21.7
click at [596, 194] on html "100,000+ 5 Star Medipups Reviews ⭐️⭐️⭐️⭐️⭐️ Made In The USA from domestic & glo…" at bounding box center [300, 45] width 601 height 298
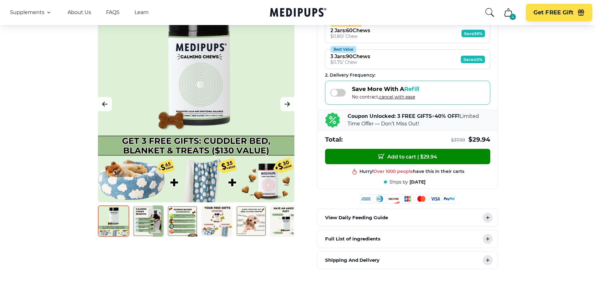
scroll to position [0, 0]
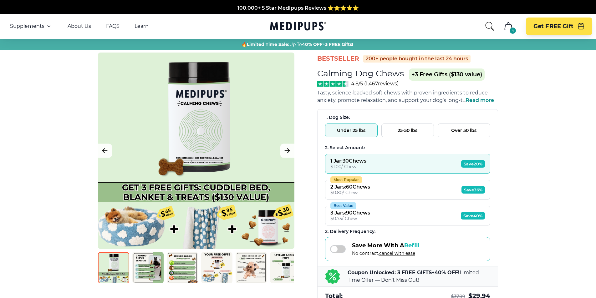
click at [510, 26] on icon "cart" at bounding box center [508, 26] width 10 height 10
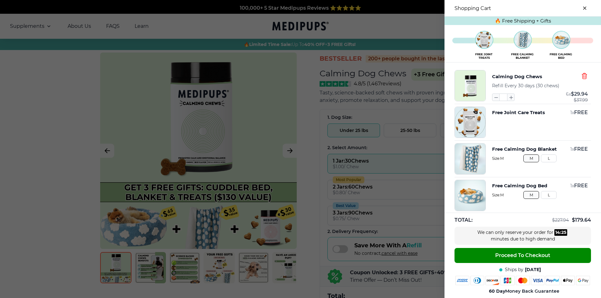
click at [581, 75] on icon "button" at bounding box center [584, 76] width 7 height 7
